Goal: Task Accomplishment & Management: Complete application form

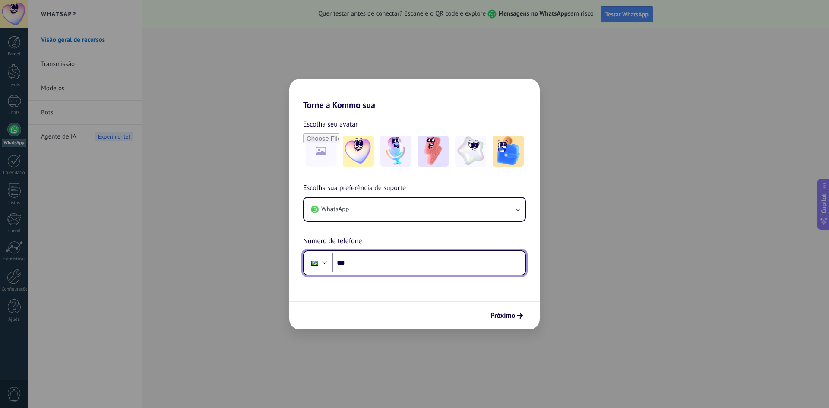
click at [369, 262] on input "***" at bounding box center [428, 263] width 193 height 20
type input "**********"
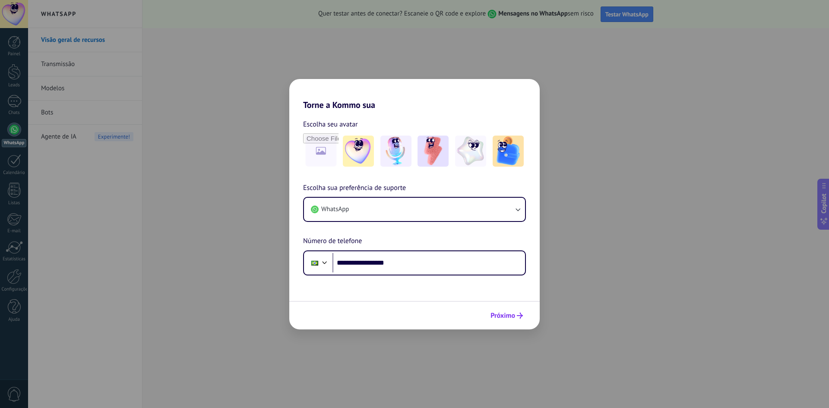
click at [504, 318] on span "Próximo" at bounding box center [503, 316] width 25 height 6
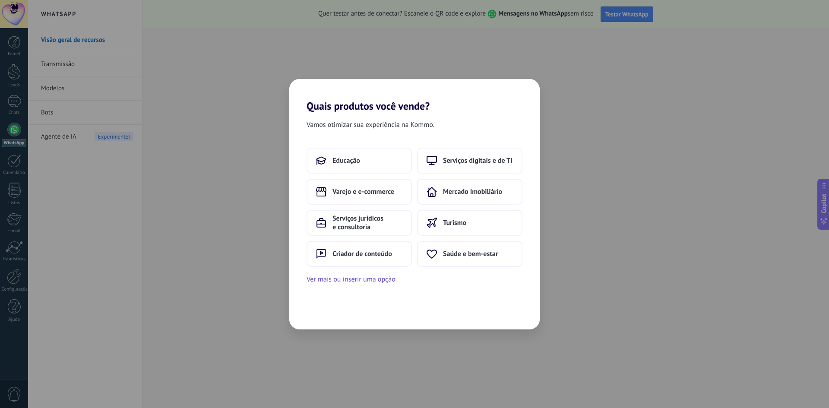
click at [417, 103] on h2 "Quais produtos você vende?" at bounding box center [414, 95] width 250 height 33
click at [414, 73] on div "Quais produtos você vende? Vamos otimizar sua experiência na Kommo. Educação Se…" at bounding box center [414, 204] width 829 height 408
click at [386, 173] on button "Educação" at bounding box center [359, 161] width 105 height 26
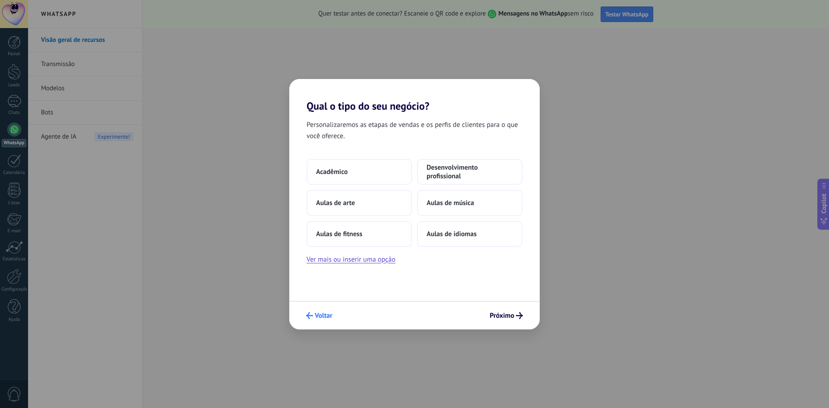
click at [321, 320] on button "Voltar" at bounding box center [319, 315] width 34 height 15
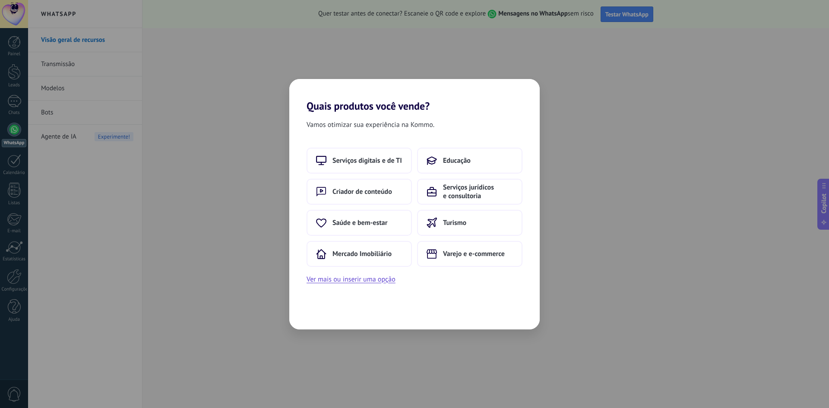
click at [323, 318] on div "Vamos otimizar sua experiência na Kommo. Serviços digitais e de TI Educação Cri…" at bounding box center [414, 220] width 250 height 217
drag, startPoint x: 267, startPoint y: 295, endPoint x: 248, endPoint y: 290, distance: 19.2
click at [248, 290] on div "Quais produtos você vende? Vamos otimizar sua experiência na Kommo. Serviços di…" at bounding box center [414, 204] width 829 height 408
drag, startPoint x: 244, startPoint y: 287, endPoint x: 222, endPoint y: 272, distance: 26.1
click at [196, 278] on div "Quais produtos você vende? Vamos otimizar sua experiência na Kommo. Serviços di…" at bounding box center [414, 204] width 829 height 408
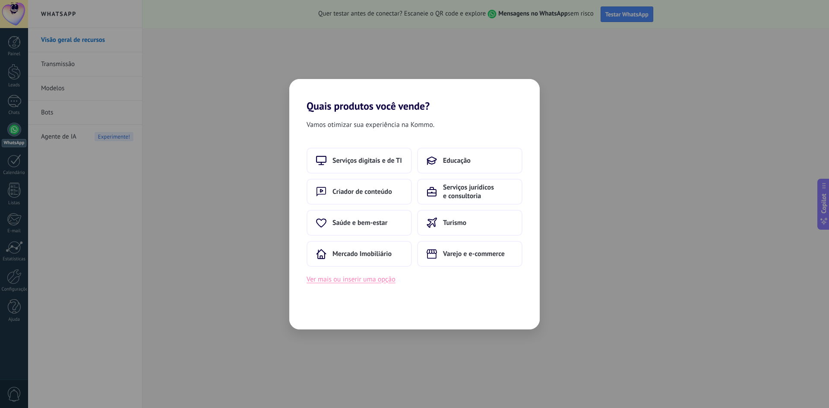
click at [351, 283] on button "Ver mais ou inserir uma opção" at bounding box center [351, 279] width 89 height 11
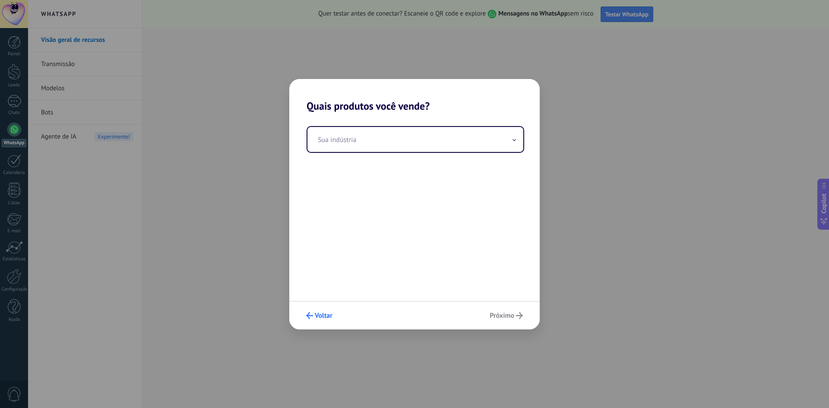
click at [327, 319] on button "Voltar" at bounding box center [319, 315] width 34 height 15
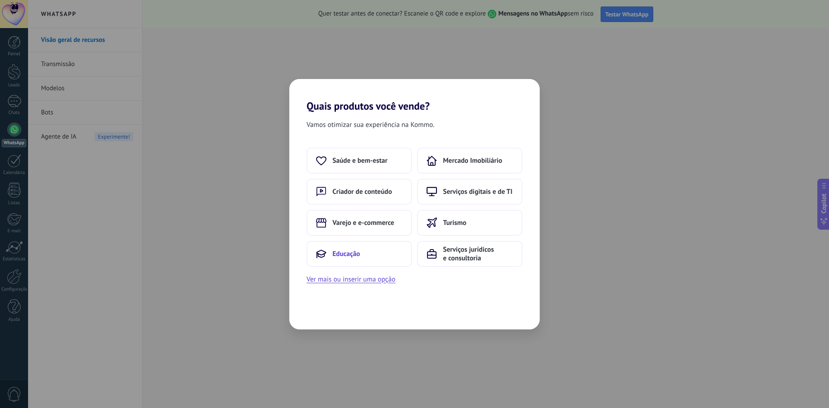
click at [362, 264] on button "Educação" at bounding box center [359, 254] width 105 height 26
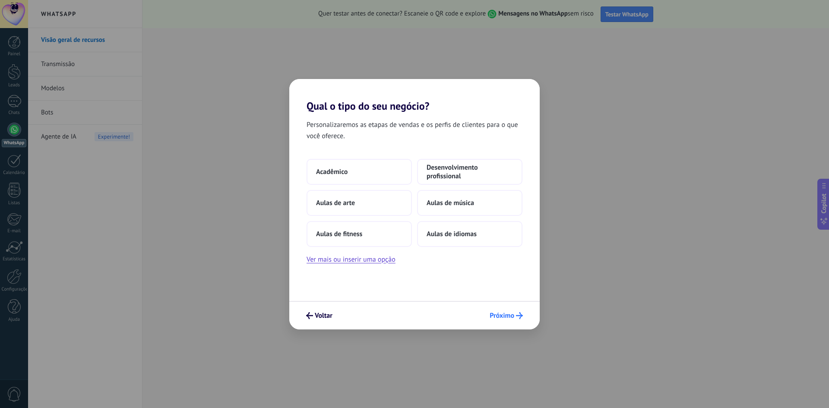
click at [509, 314] on span "Próximo" at bounding box center [502, 316] width 25 height 6
click at [378, 186] on div "Acadêmico Desenvolvimento profissional Aulas de arte Aulas de música Aulas de f…" at bounding box center [415, 203] width 216 height 88
click at [380, 181] on button "Acadêmico" at bounding box center [359, 172] width 105 height 26
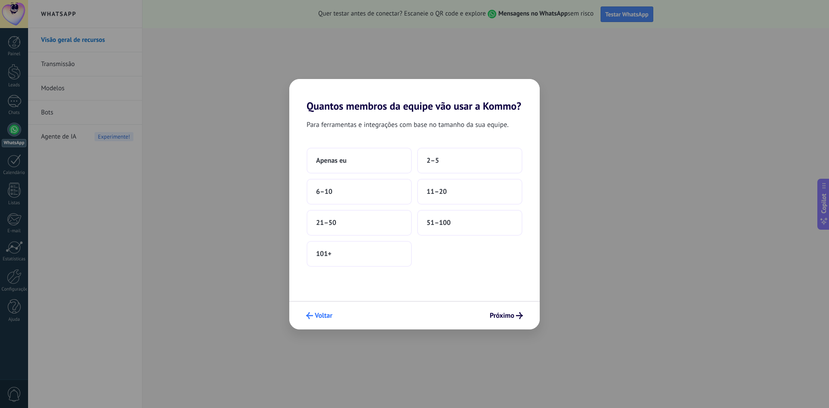
click at [311, 313] on icon "submit" at bounding box center [309, 315] width 7 height 7
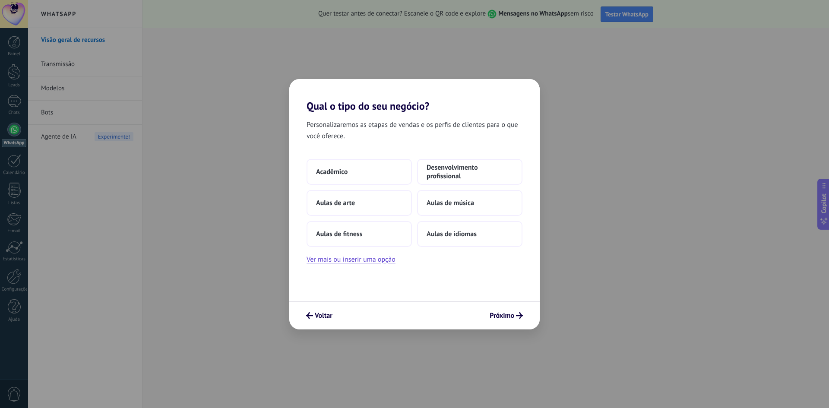
click at [311, 313] on icon "submit" at bounding box center [309, 315] width 7 height 7
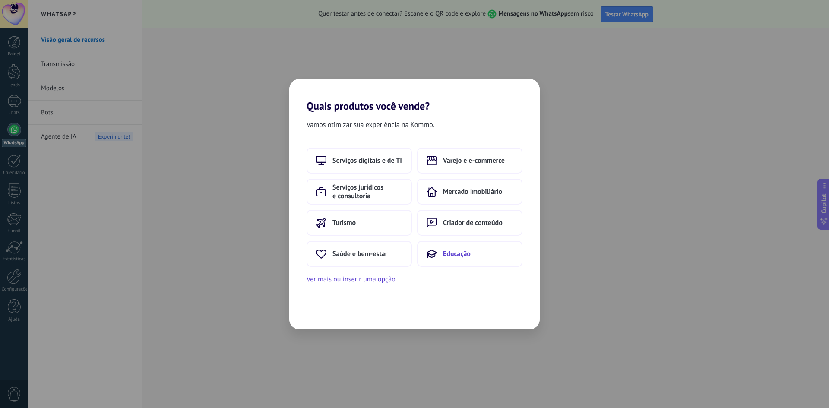
click at [435, 258] on icon at bounding box center [432, 254] width 10 height 10
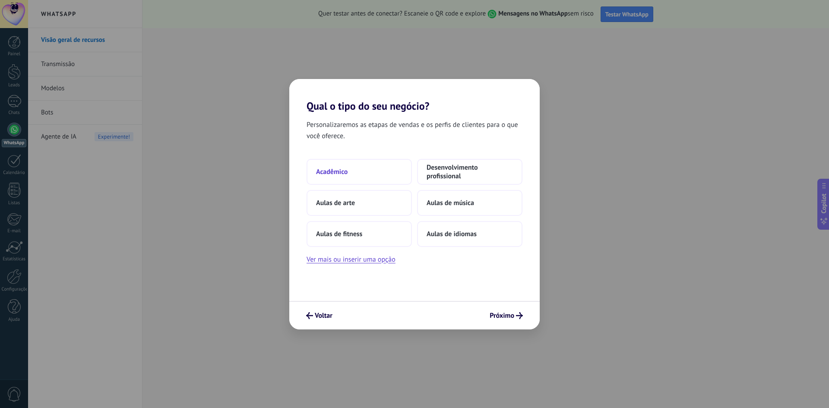
click at [393, 171] on button "Acadêmico" at bounding box center [359, 172] width 105 height 26
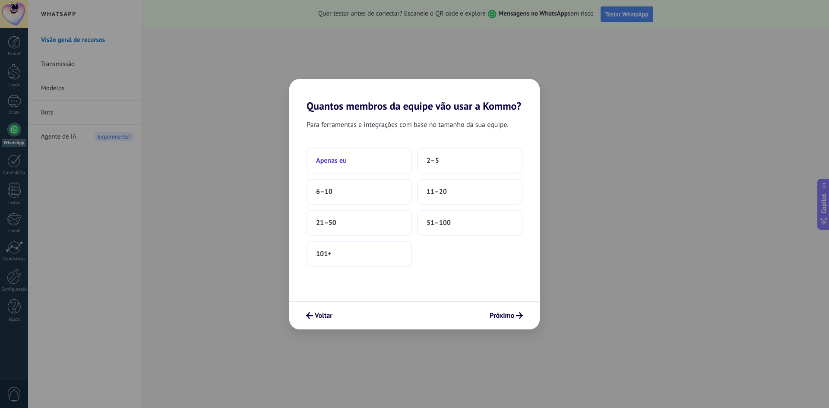
click at [395, 158] on button "Apenas eu" at bounding box center [359, 161] width 105 height 26
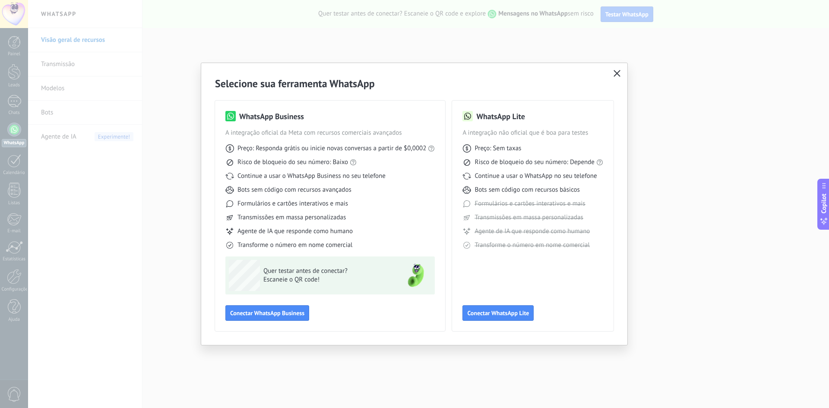
click at [616, 76] on icon "button" at bounding box center [617, 73] width 7 height 7
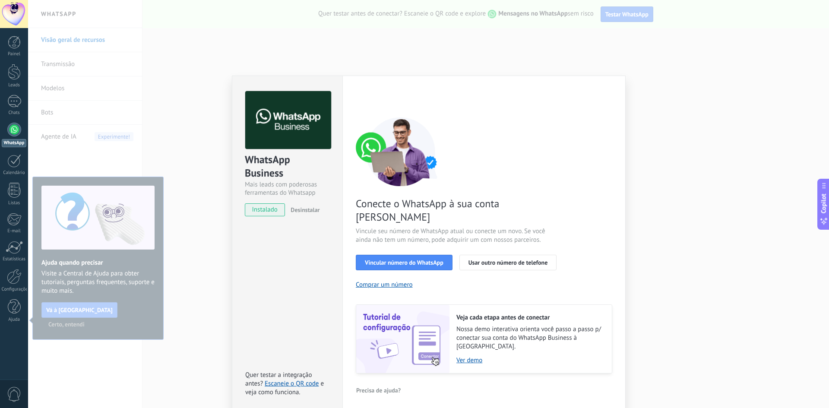
click at [691, 104] on div "WhatsApp Business Mais leads com poderosas ferramentas do Whatsapp instalado De…" at bounding box center [428, 204] width 801 height 408
